Goal: Contribute content

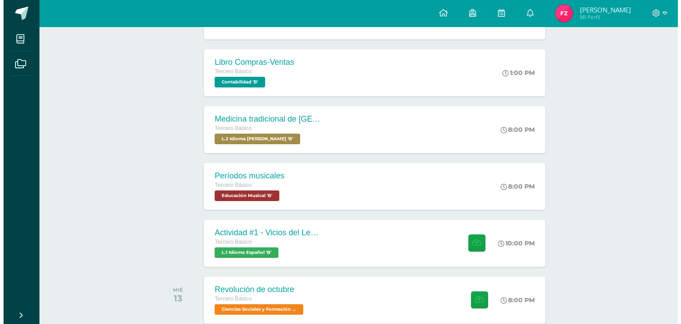
scroll to position [238, 0]
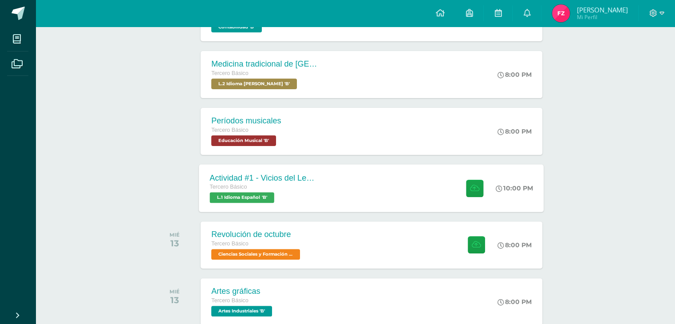
click at [485, 196] on div at bounding box center [472, 187] width 43 height 47
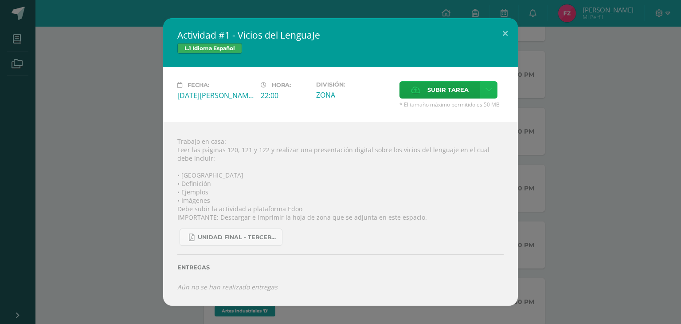
click at [490, 89] on icon at bounding box center [489, 90] width 7 height 8
click at [480, 102] on link "Subir enlace" at bounding box center [457, 109] width 89 height 14
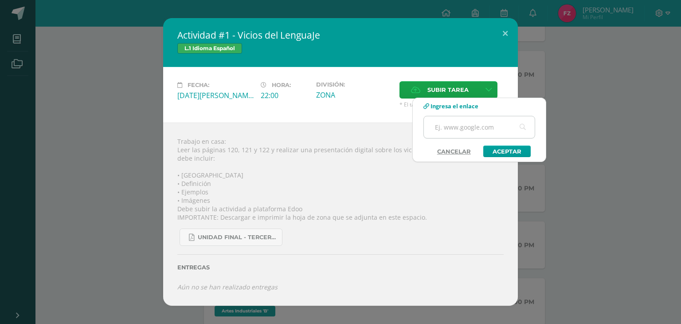
click at [472, 128] on input "text" at bounding box center [479, 127] width 111 height 22
paste input "[URL][DOMAIN_NAME]"
type input "[URL][DOMAIN_NAME]"
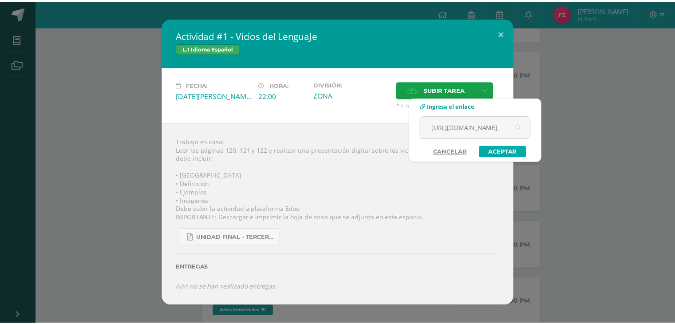
scroll to position [0, 0]
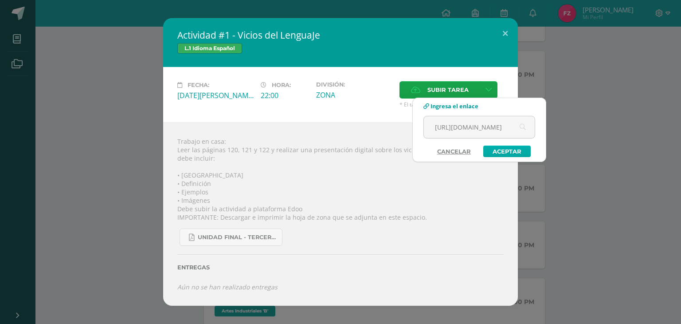
click at [516, 150] on link "Aceptar" at bounding box center [507, 152] width 47 height 12
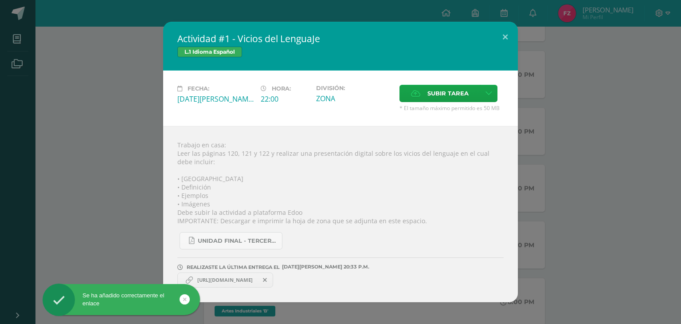
click at [257, 280] on span "[URL][DOMAIN_NAME]" at bounding box center [225, 279] width 64 height 7
click at [257, 281] on span "[URL][DOMAIN_NAME]" at bounding box center [225, 279] width 64 height 7
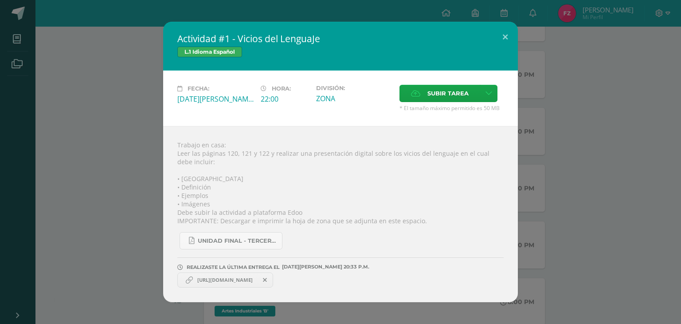
click at [363, 238] on div "UNIDAD FINAL - TERCERO BASICO A-B-C.pdf" at bounding box center [340, 237] width 327 height 24
click at [504, 31] on button at bounding box center [505, 37] width 25 height 30
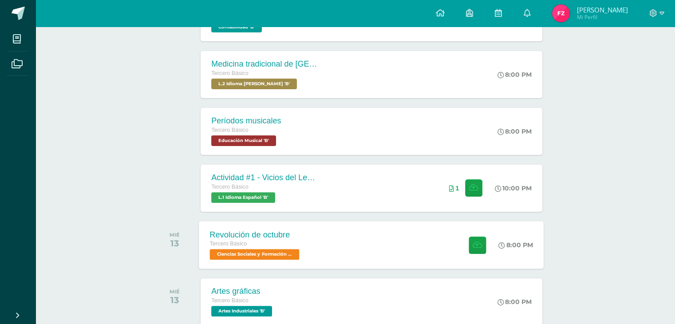
click at [385, 244] on div "Revolución de octubre Tercero Básico Ciencias Sociales y Formación Ciudadana 'B…" at bounding box center [371, 244] width 345 height 47
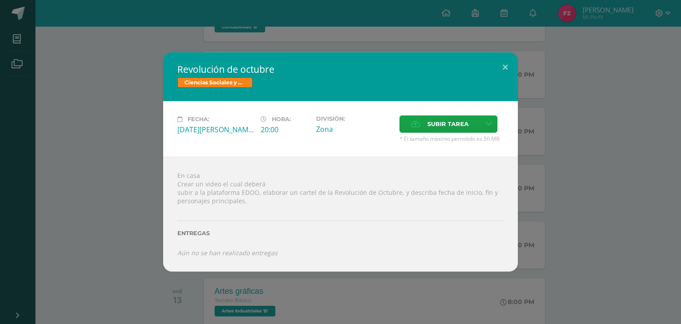
click at [571, 170] on div "Revolución de octubre Ciencias Sociales y Formación Ciudadana Fecha: [DATE][PER…" at bounding box center [341, 161] width 674 height 219
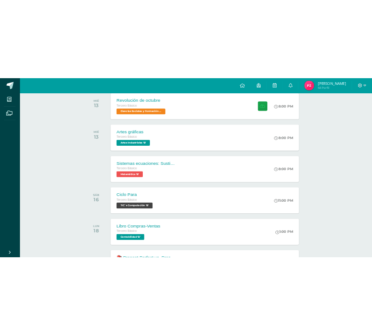
scroll to position [434, 0]
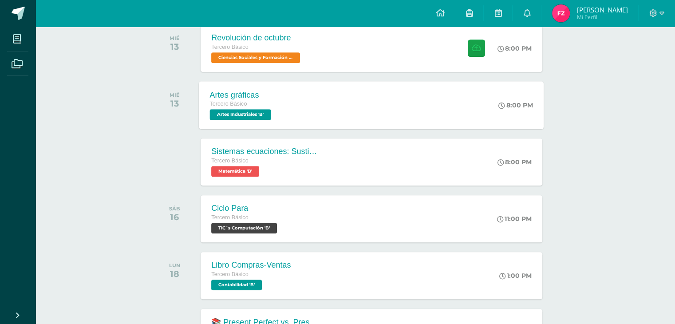
click at [339, 117] on div "Artes gráficas Tercero Básico Artes Industriales 'B' 8:00 PM Artes gráficas Art…" at bounding box center [371, 104] width 345 height 47
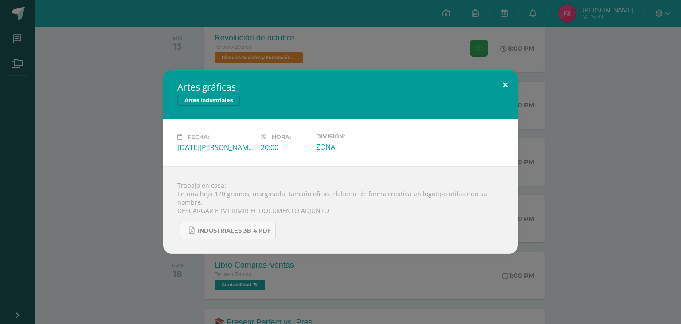
click at [509, 85] on button at bounding box center [505, 85] width 25 height 30
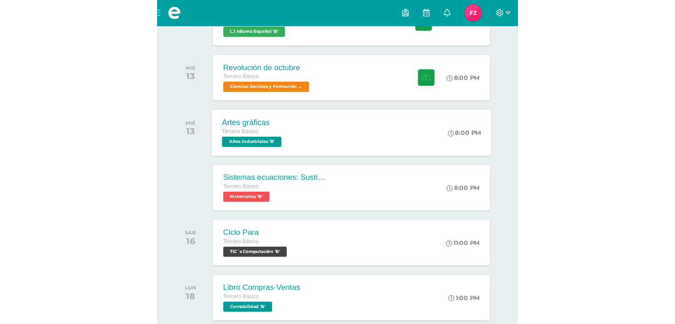
scroll to position [398, 0]
